Goal: Task Accomplishment & Management: Manage account settings

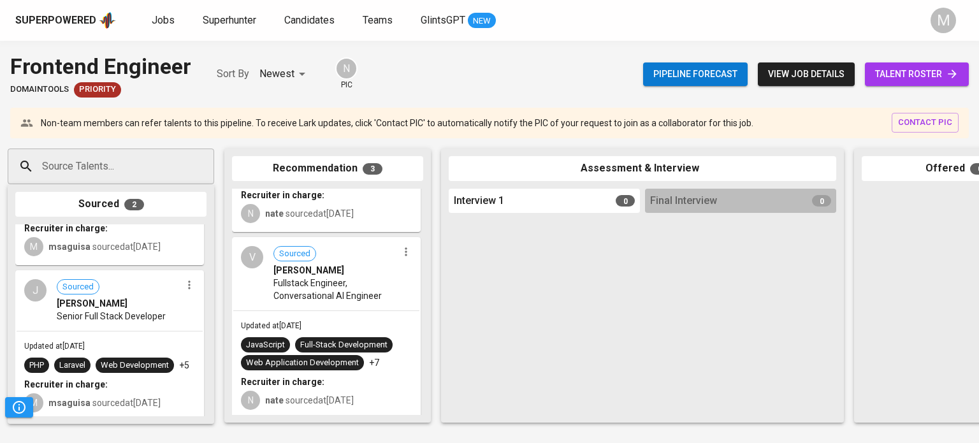
scroll to position [122, 0]
click at [886, 71] on span "talent roster" at bounding box center [916, 74] width 83 height 16
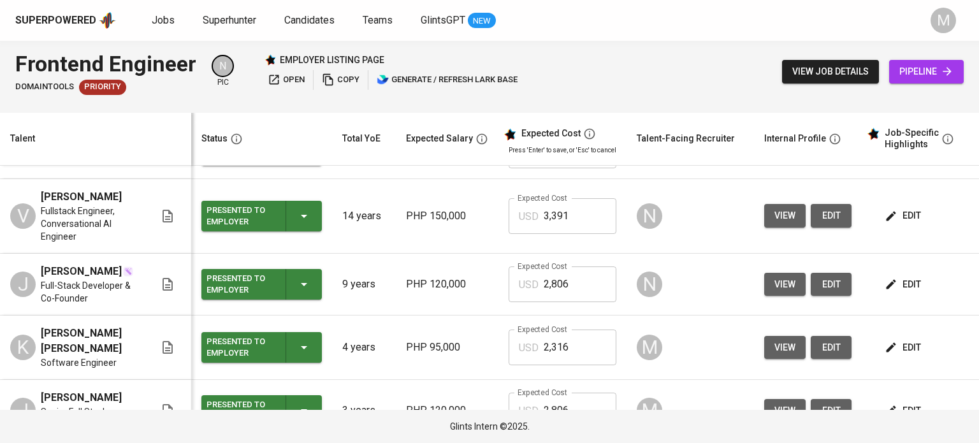
scroll to position [362, 0]
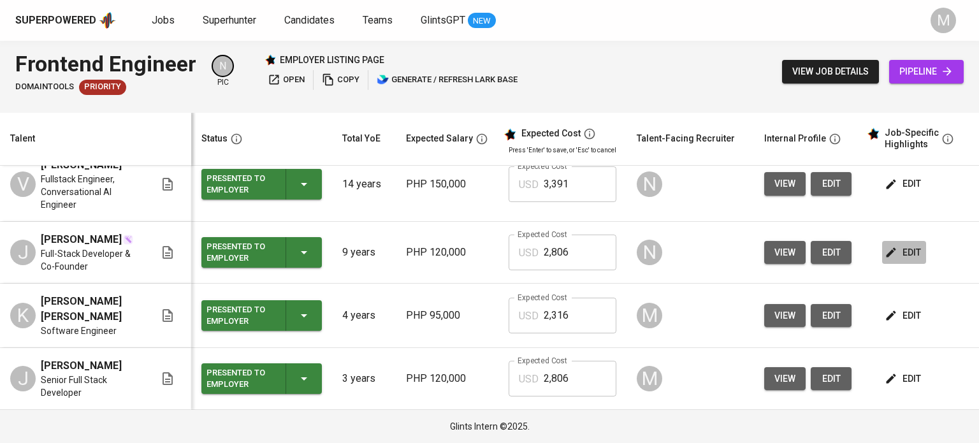
click at [910, 250] on span "edit" at bounding box center [904, 253] width 34 height 16
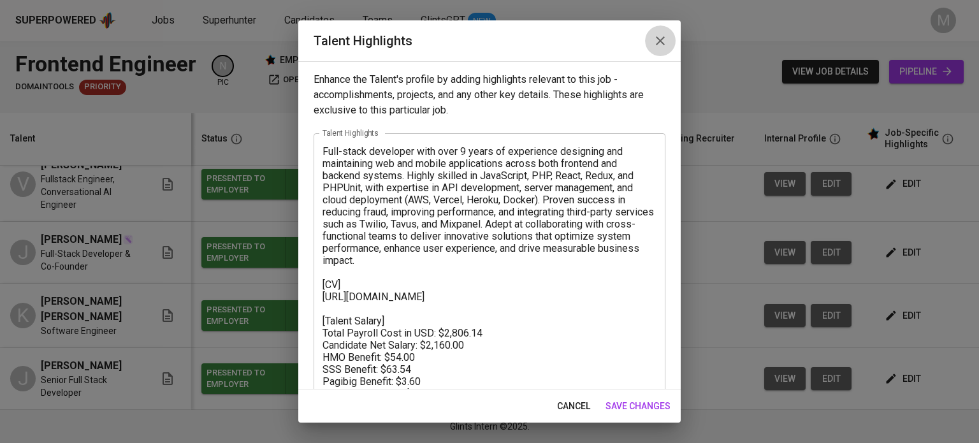
drag, startPoint x: 660, startPoint y: 39, endPoint x: 660, endPoint y: 80, distance: 41.4
click at [660, 39] on icon "button" at bounding box center [659, 40] width 15 height 15
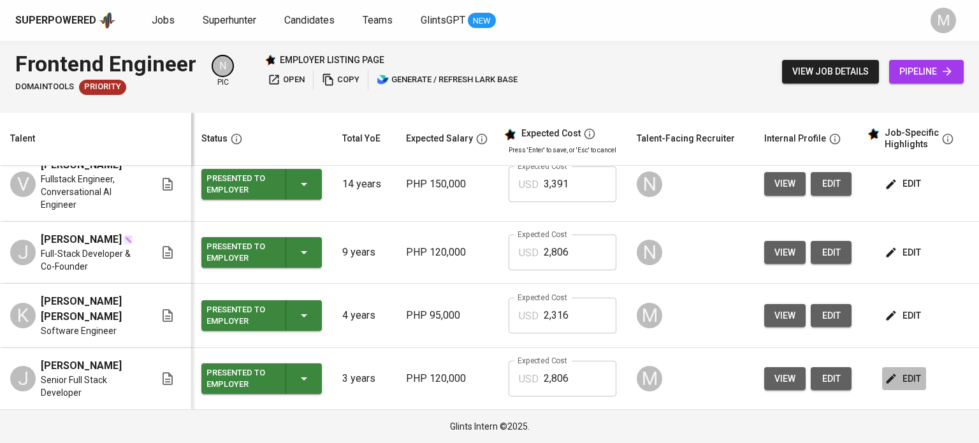
click at [907, 378] on span "edit" at bounding box center [904, 379] width 34 height 16
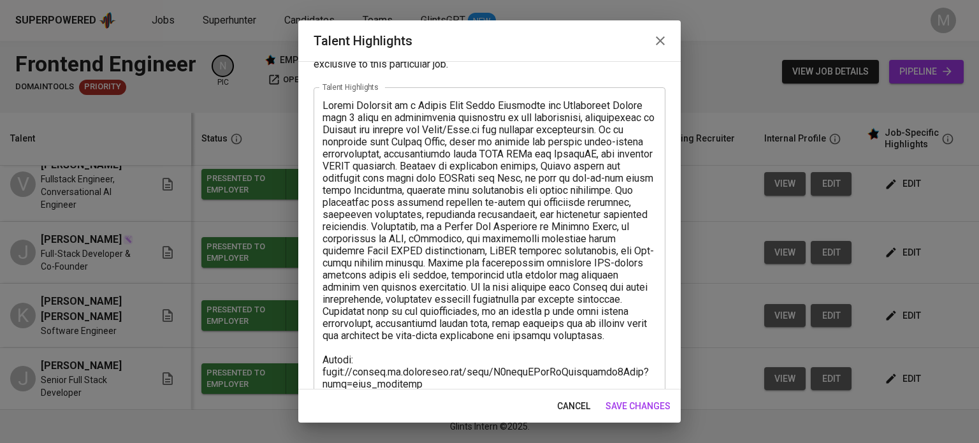
scroll to position [46, 0]
click at [656, 45] on icon "button" at bounding box center [659, 40] width 15 height 15
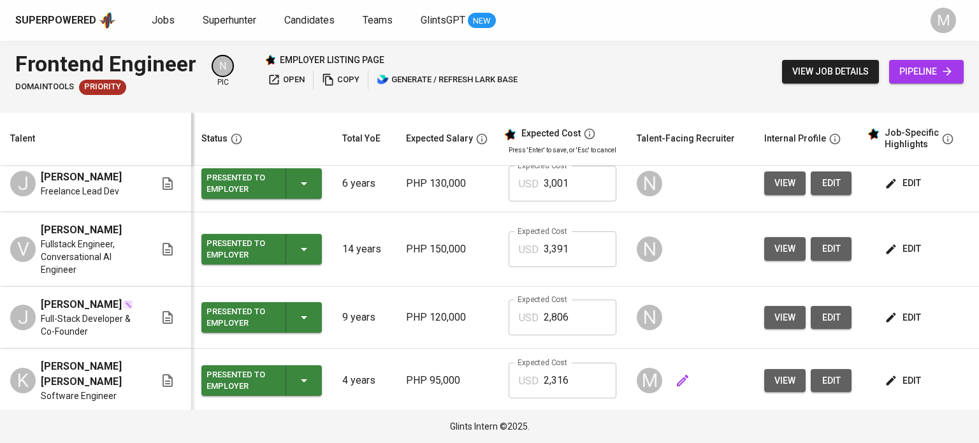
scroll to position [0, 0]
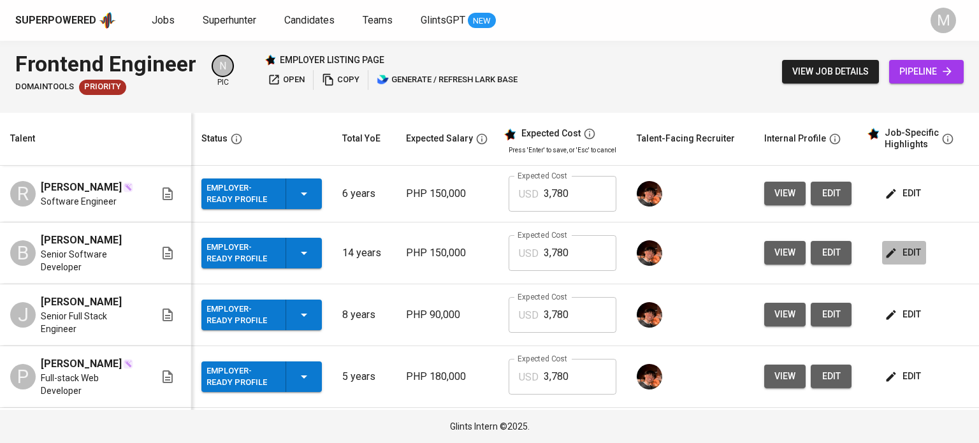
click at [906, 250] on span "edit" at bounding box center [904, 253] width 34 height 16
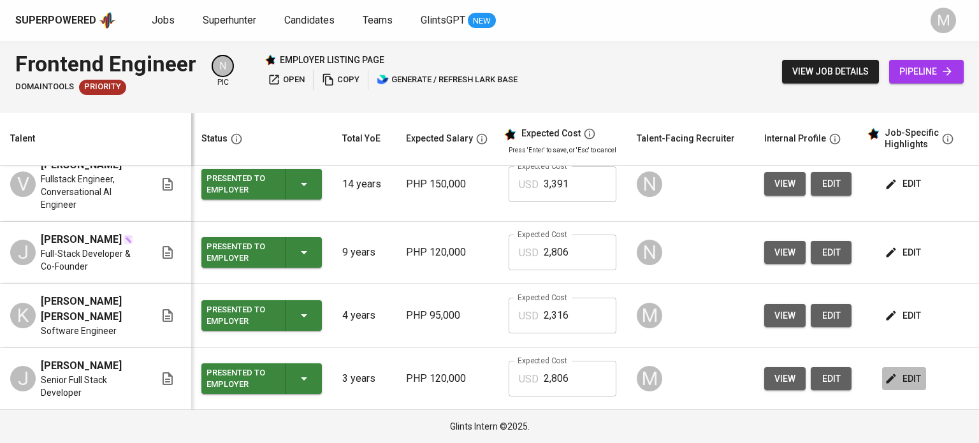
click at [898, 374] on span "edit" at bounding box center [904, 379] width 34 height 16
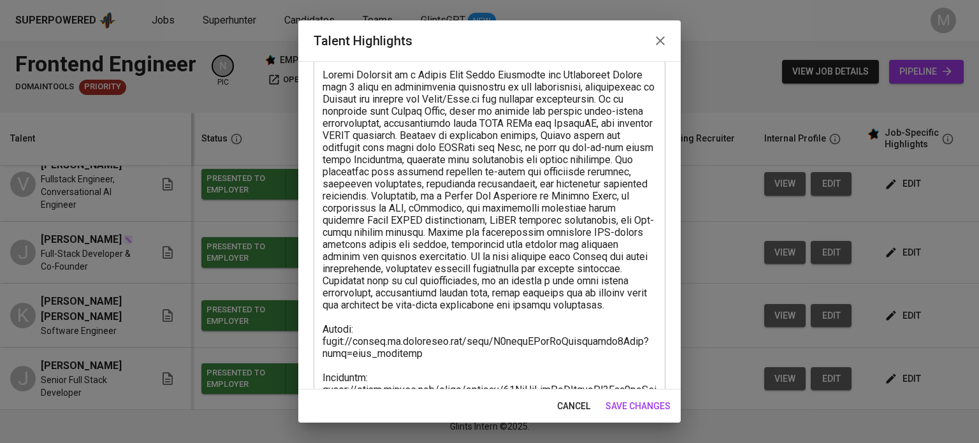
scroll to position [79, 0]
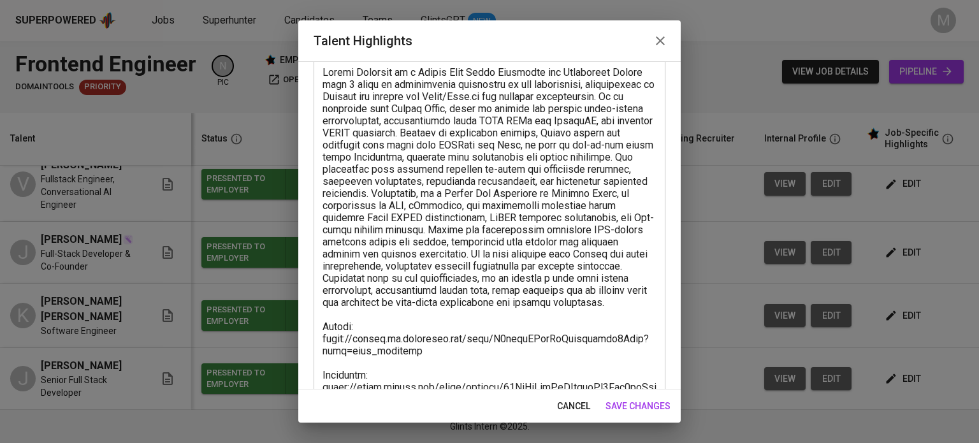
click at [659, 45] on icon "button" at bounding box center [659, 40] width 15 height 15
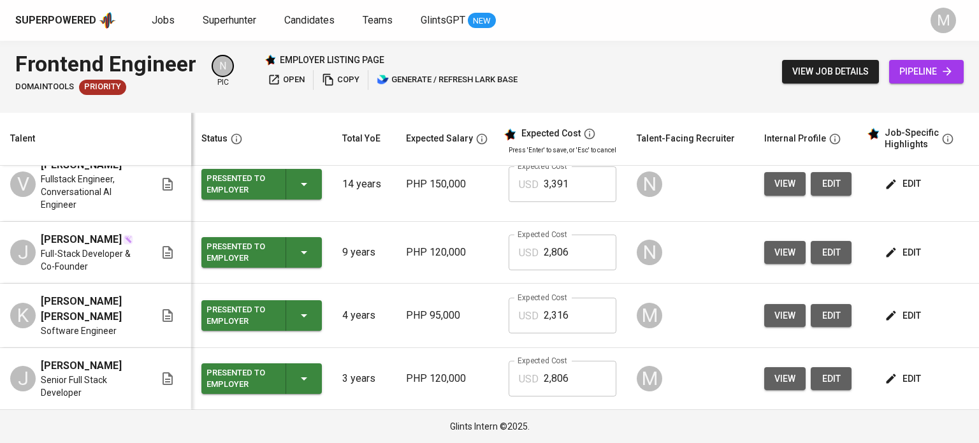
click at [910, 312] on span "edit" at bounding box center [904, 316] width 34 height 16
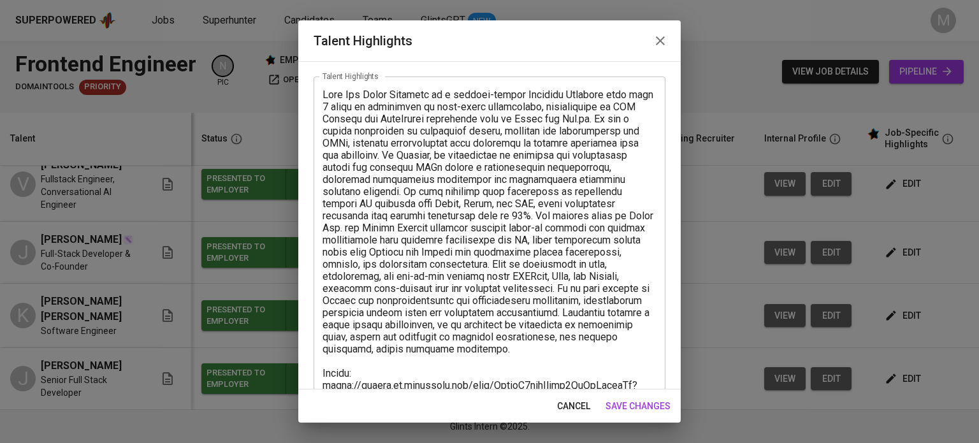
scroll to position [0, 0]
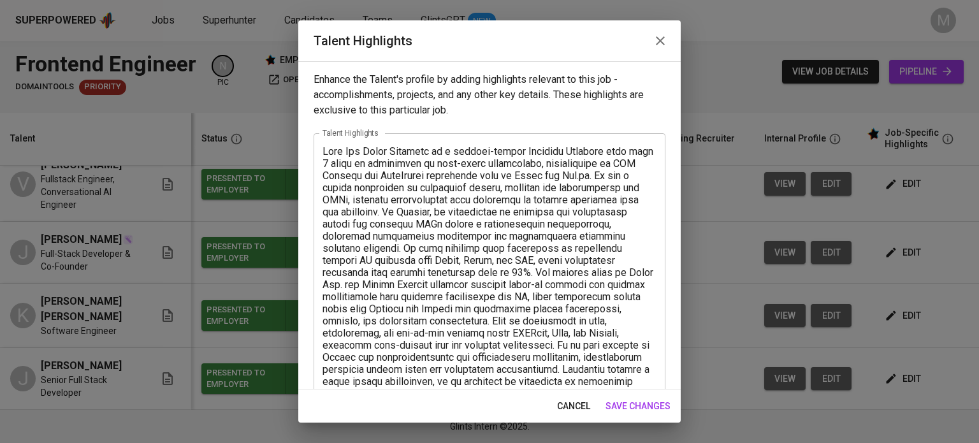
click at [660, 35] on icon "button" at bounding box center [659, 40] width 15 height 15
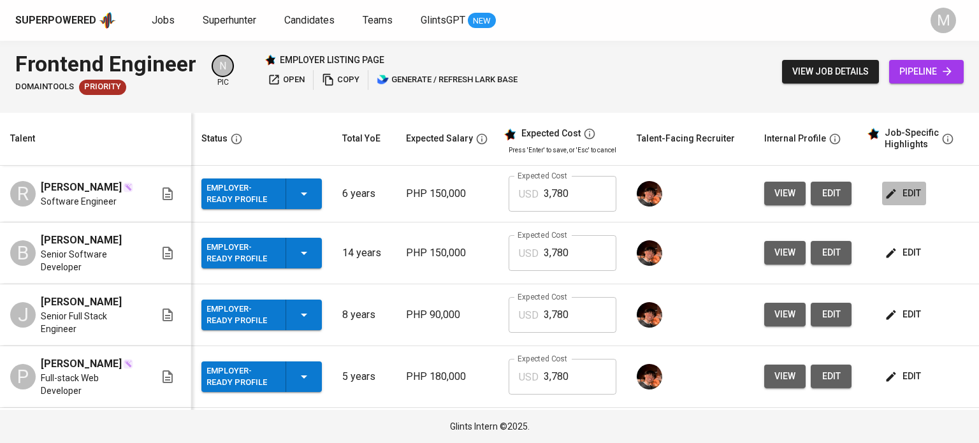
click at [900, 183] on button "edit" at bounding box center [904, 194] width 44 height 24
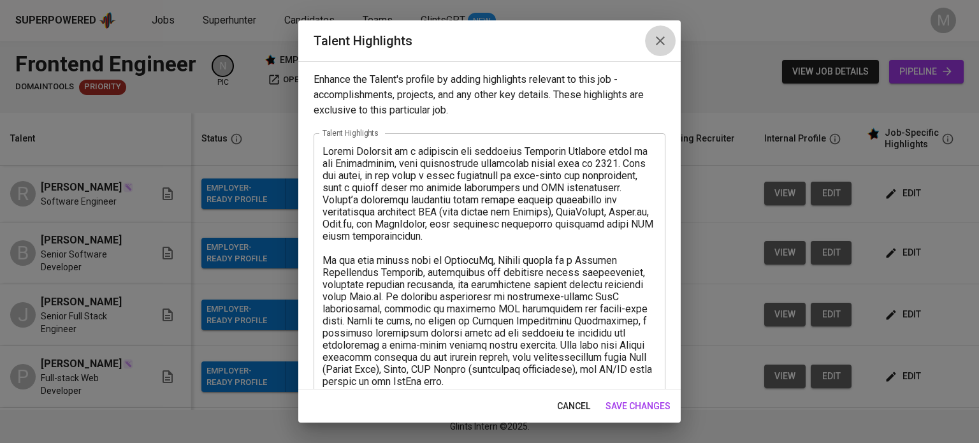
click at [663, 45] on icon "button" at bounding box center [660, 40] width 9 height 9
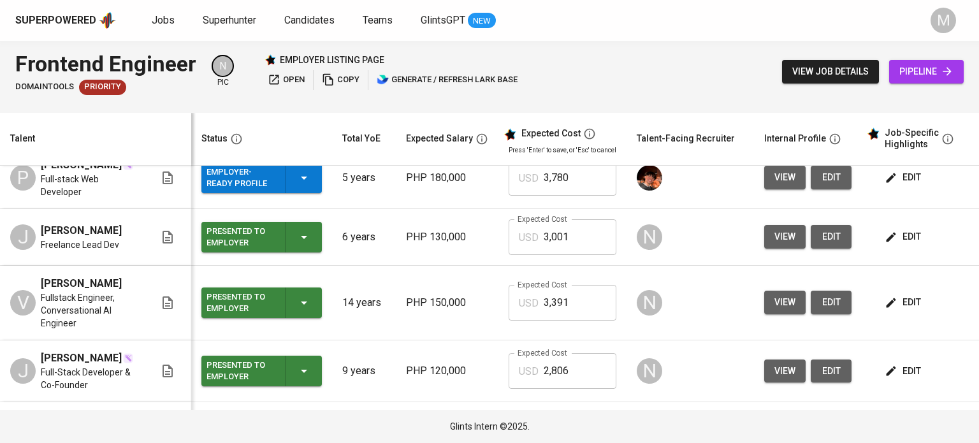
scroll to position [196, 0]
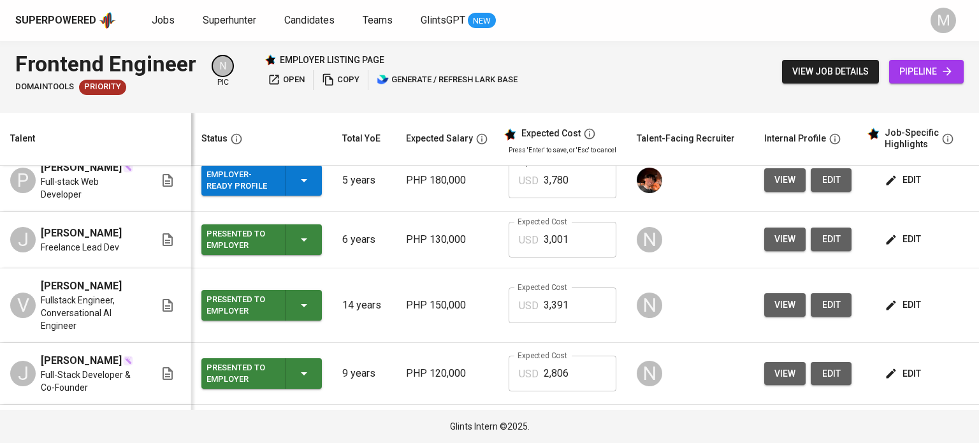
click at [902, 247] on span "edit" at bounding box center [904, 239] width 34 height 16
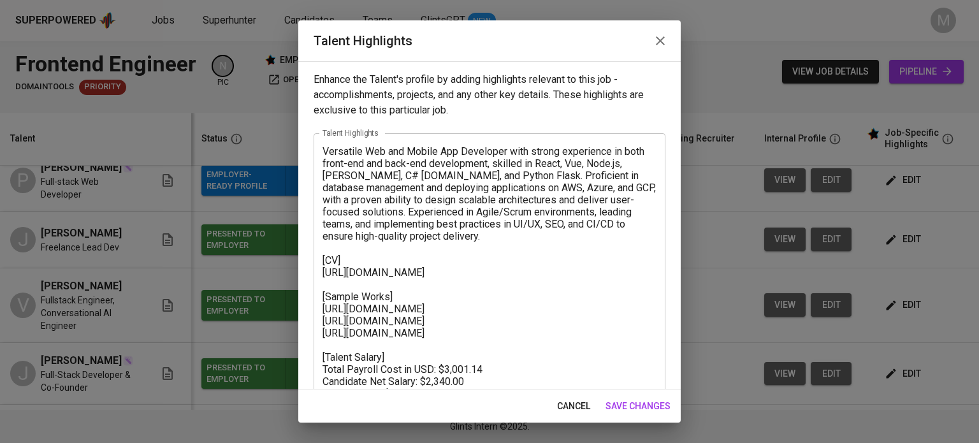
scroll to position [105, 0]
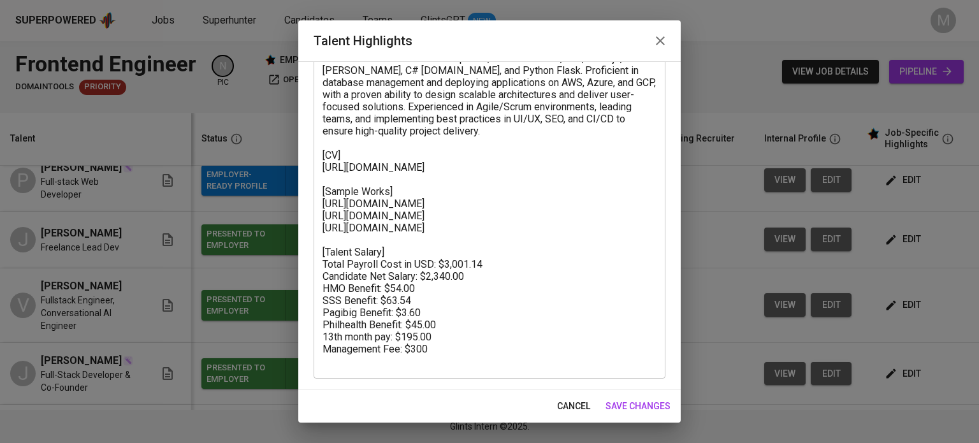
click at [654, 41] on icon "button" at bounding box center [659, 40] width 15 height 15
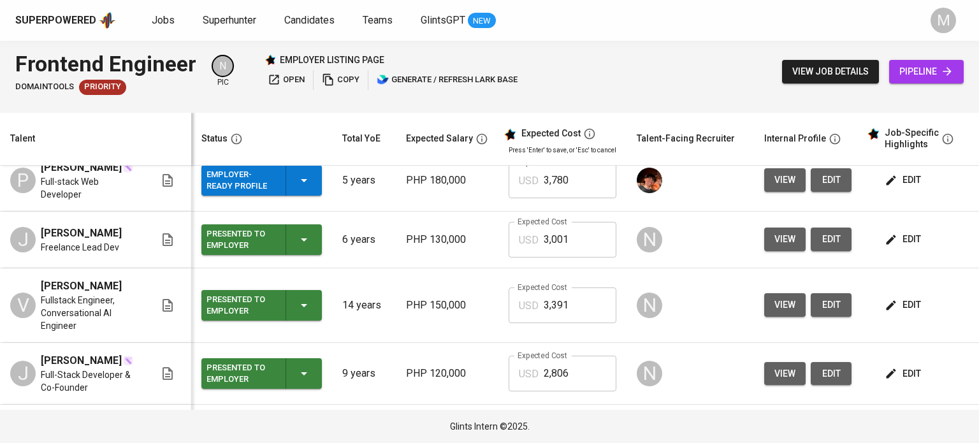
scroll to position [362, 0]
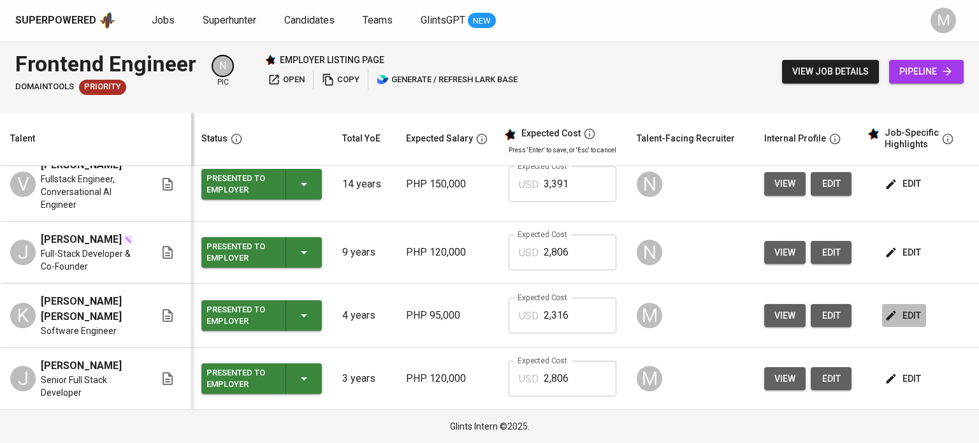
click at [901, 320] on span "edit" at bounding box center [904, 316] width 34 height 16
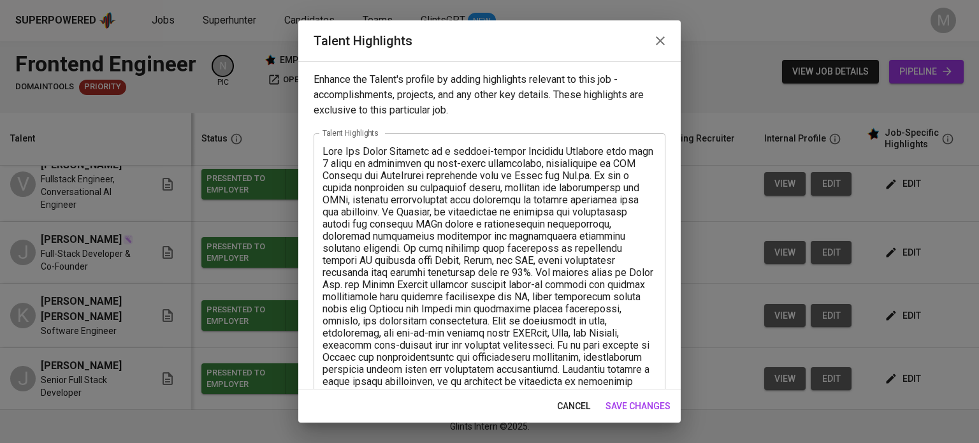
scroll to position [287, 0]
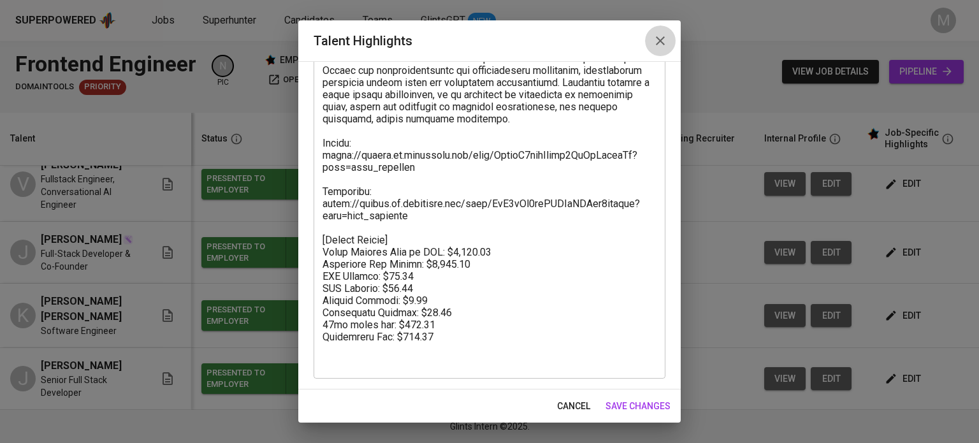
click at [664, 38] on icon "button" at bounding box center [659, 40] width 15 height 15
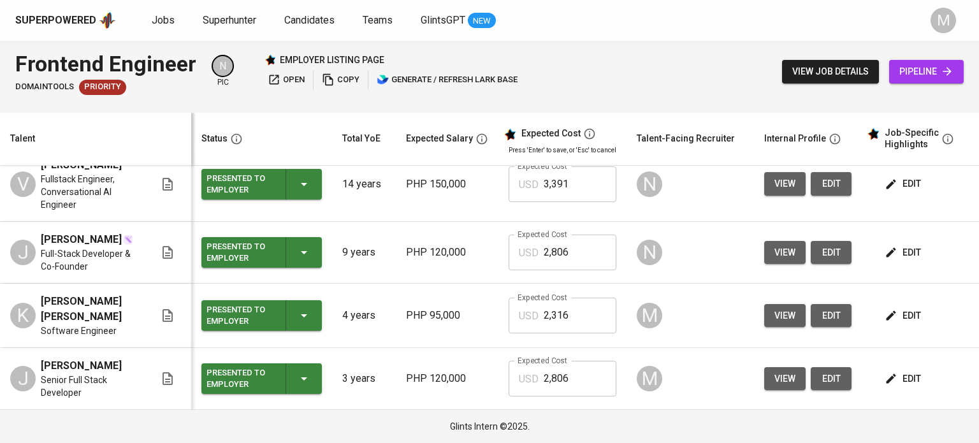
click at [886, 369] on button "edit" at bounding box center [904, 379] width 44 height 24
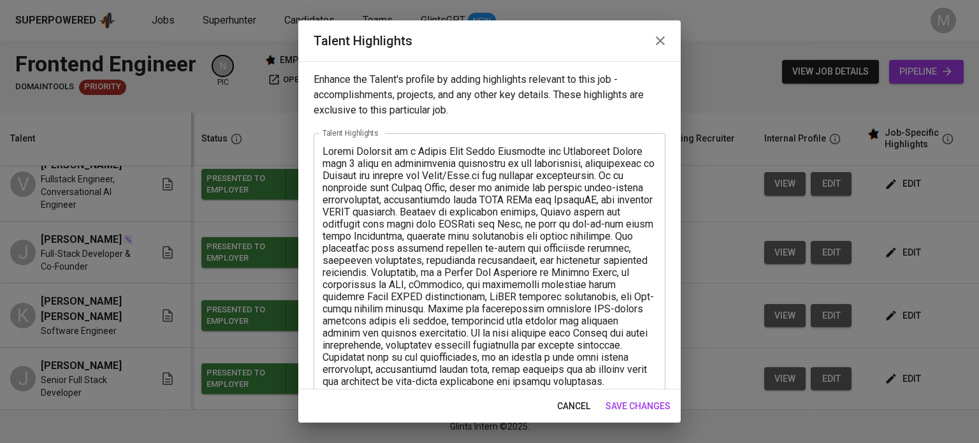
scroll to position [250, 0]
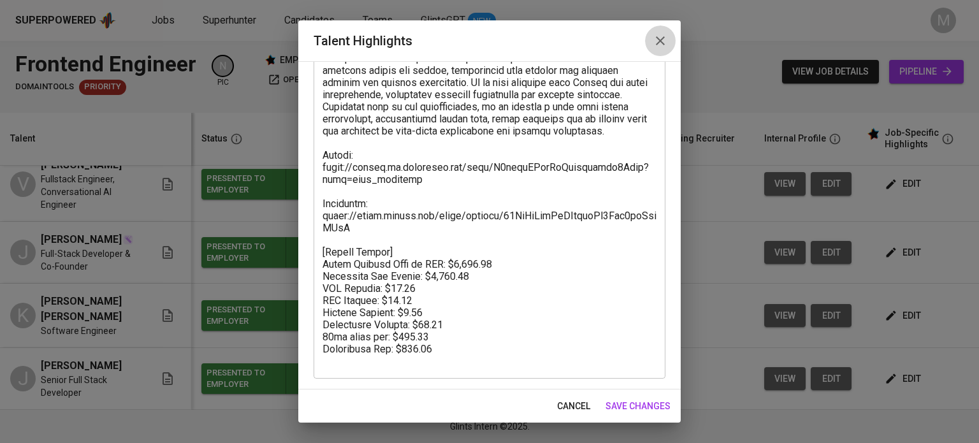
click at [659, 42] on icon "button" at bounding box center [660, 40] width 9 height 9
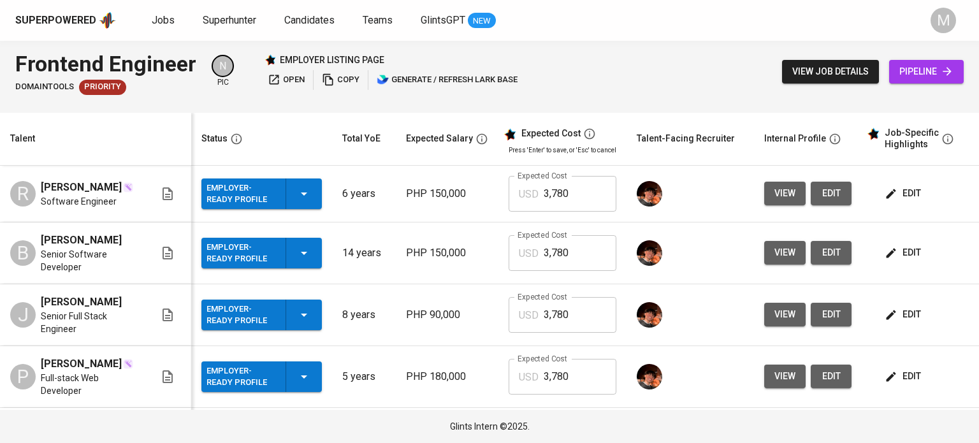
scroll to position [362, 0]
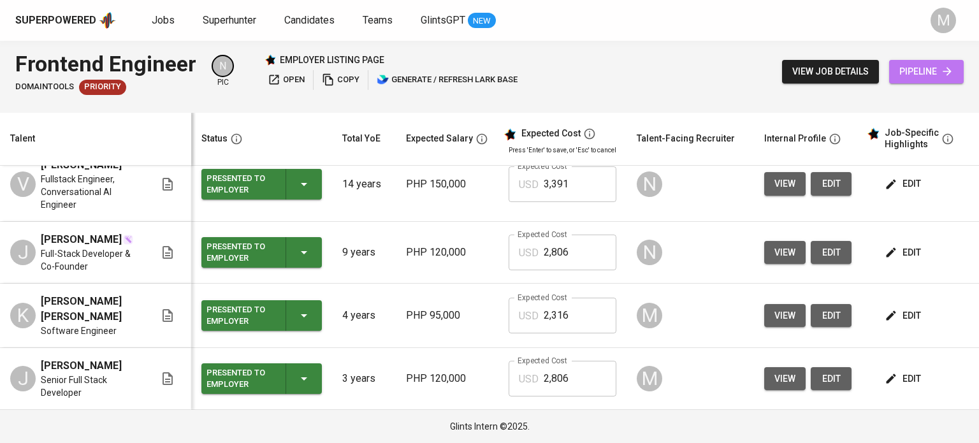
click at [945, 68] on icon at bounding box center [946, 71] width 13 height 13
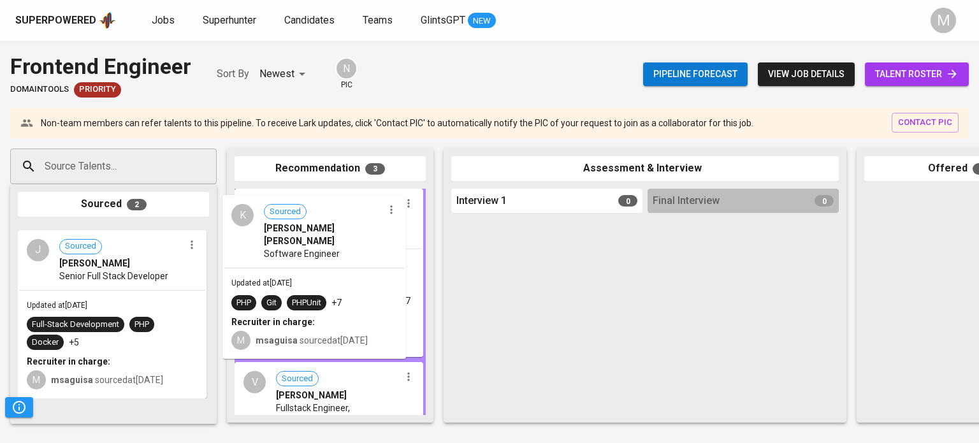
drag, startPoint x: 111, startPoint y: 282, endPoint x: 319, endPoint y: 252, distance: 210.5
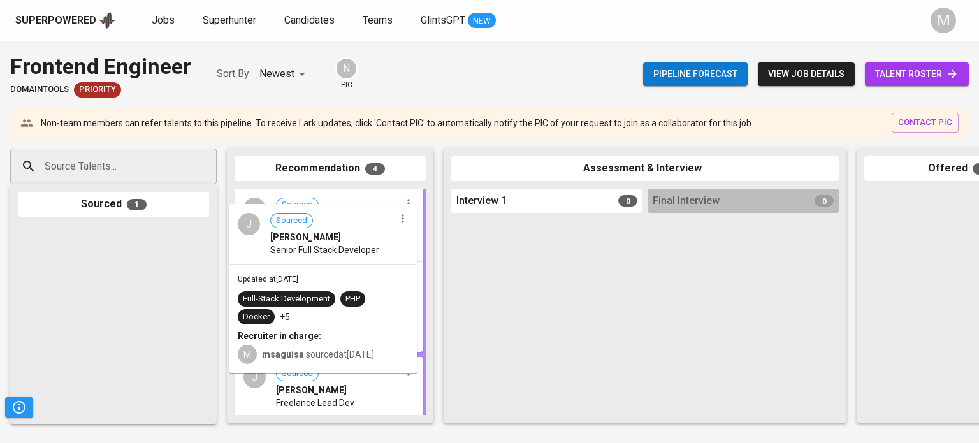
drag, startPoint x: 135, startPoint y: 271, endPoint x: 349, endPoint y: 250, distance: 215.1
